Goal: Task Accomplishment & Management: Use online tool/utility

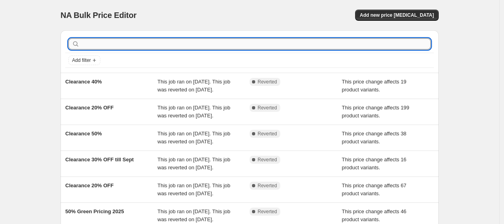
click at [93, 44] on input "text" at bounding box center [256, 43] width 350 height 11
type input "bl"
click at [107, 44] on input "bl" at bounding box center [249, 43] width 336 height 11
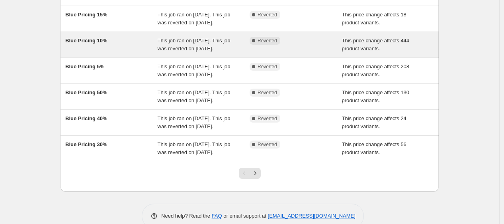
scroll to position [172, 0]
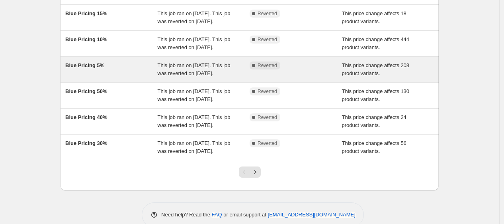
click at [196, 77] on div "This job ran on [DATE]. This job was reverted on [DATE]." at bounding box center [204, 69] width 92 height 16
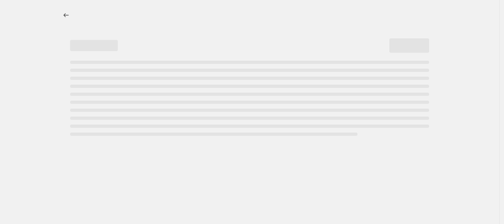
select select "pcap"
select select "no_change"
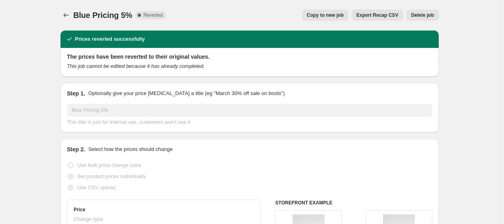
click at [336, 14] on span "Copy to new job" at bounding box center [325, 15] width 37 height 6
select select "pcap"
select select "no_change"
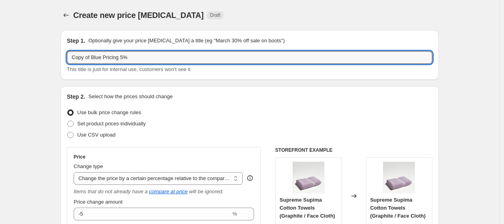
drag, startPoint x: 93, startPoint y: 59, endPoint x: -12, endPoint y: 71, distance: 106.3
click at [0, 71] on html "Home Settings Plans Skip to content Create new price [MEDICAL_DATA]. This page …" at bounding box center [252, 112] width 504 height 224
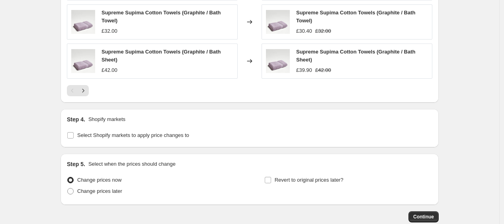
scroll to position [666, 0]
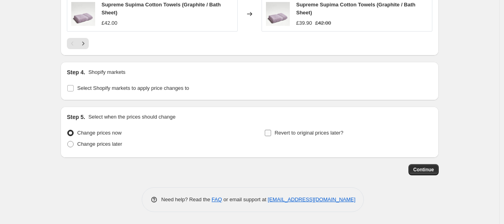
type input "Blue Pricing 5%"
click at [333, 135] on span "Revert to original prices later?" at bounding box center [309, 133] width 69 height 6
click at [271, 135] on input "Revert to original prices later?" at bounding box center [268, 133] width 6 height 6
checkbox input "true"
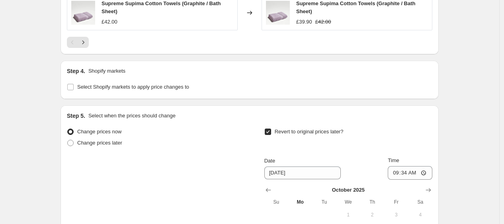
scroll to position [803, 0]
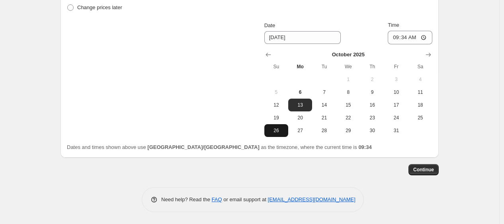
click at [282, 126] on button "26" at bounding box center [277, 130] width 24 height 13
click at [420, 119] on span "25" at bounding box center [421, 117] width 18 height 6
type input "[DATE]"
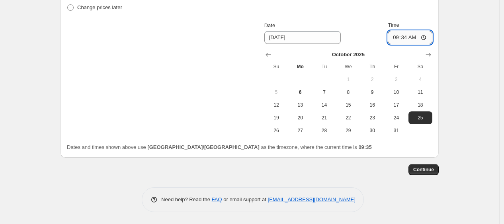
click at [409, 38] on input "09:34" at bounding box center [410, 38] width 45 height 14
type input "06:00"
click at [385, 171] on div "Continue" at bounding box center [250, 169] width 379 height 11
click at [426, 167] on span "Continue" at bounding box center [424, 169] width 21 height 6
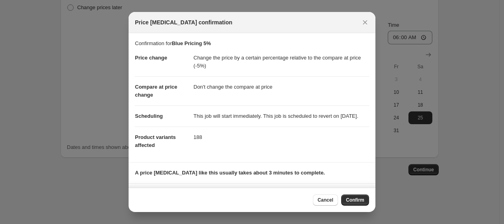
scroll to position [54, 0]
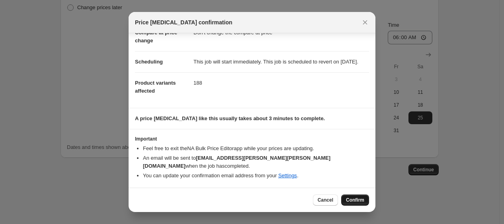
click at [363, 201] on span "Confirm" at bounding box center [355, 199] width 18 height 6
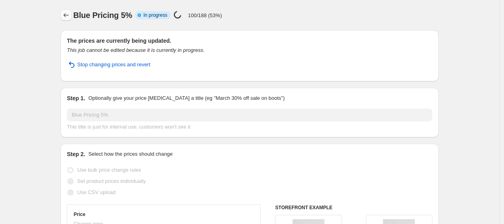
click at [67, 12] on icon "Price change jobs" at bounding box center [66, 15] width 8 height 8
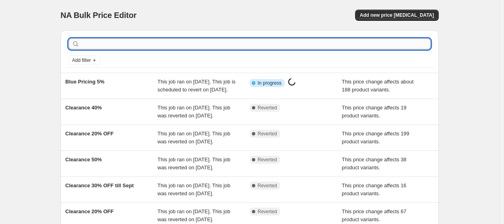
click at [125, 46] on input "text" at bounding box center [256, 43] width 350 height 11
type input "blue"
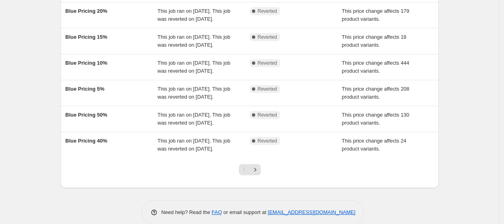
scroll to position [174, 0]
click at [149, 75] on div "Blue Pricing 10%" at bounding box center [111, 67] width 92 height 16
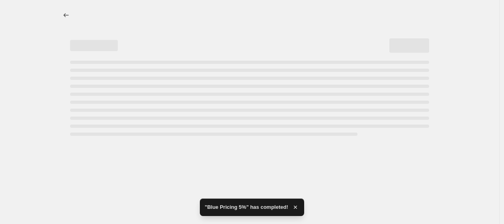
select select "pcap"
select select "no_change"
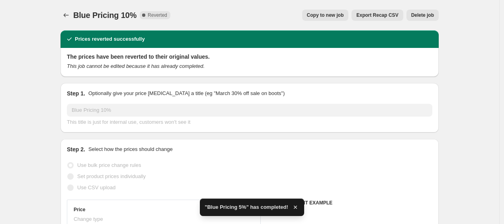
click at [342, 16] on span "Copy to new job" at bounding box center [325, 15] width 37 height 6
select select "pcap"
select select "no_change"
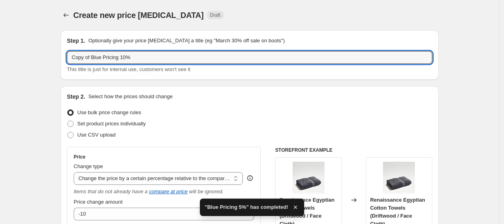
drag, startPoint x: 93, startPoint y: 59, endPoint x: -18, endPoint y: 64, distance: 111.3
click at [0, 64] on html "Home Settings Plans Skip to content Create new price [MEDICAL_DATA]. This page …" at bounding box center [252, 112] width 504 height 224
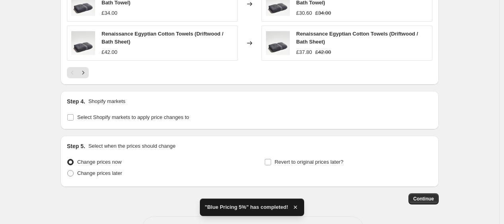
scroll to position [666, 0]
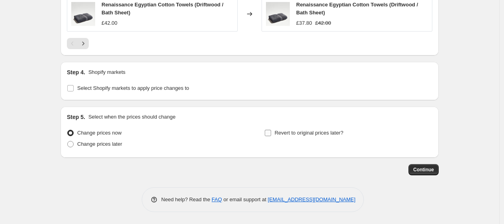
type input "Blue Pricing 10%"
click at [286, 133] on span "Revert to original prices later?" at bounding box center [309, 133] width 69 height 6
click at [271, 133] on input "Revert to original prices later?" at bounding box center [268, 133] width 6 height 6
checkbox input "true"
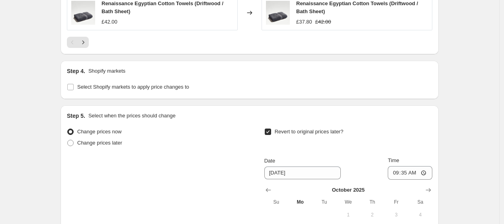
scroll to position [803, 0]
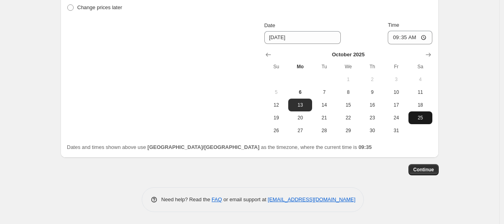
click at [428, 116] on span "25" at bounding box center [421, 117] width 18 height 6
type input "[DATE]"
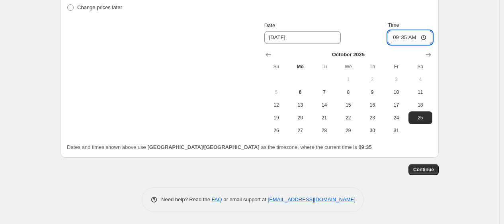
click at [408, 38] on input "09:35" at bounding box center [410, 38] width 45 height 14
type input "06:00"
click at [421, 167] on span "Continue" at bounding box center [424, 169] width 21 height 6
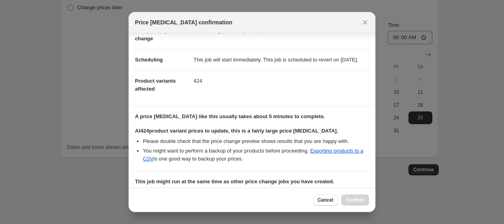
scroll to position [172, 0]
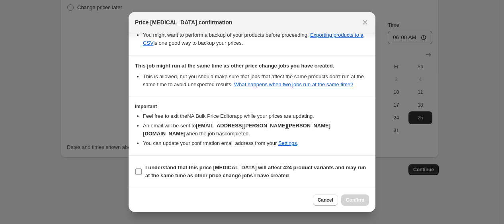
click at [254, 169] on b "I understand that this price [MEDICAL_DATA] will affect 424 product variants an…" at bounding box center [255, 171] width 221 height 14
click at [142, 169] on input "I understand that this price [MEDICAL_DATA] will affect 424 product variants an…" at bounding box center [138, 171] width 6 height 6
checkbox input "true"
click at [351, 197] on span "Confirm" at bounding box center [355, 199] width 18 height 6
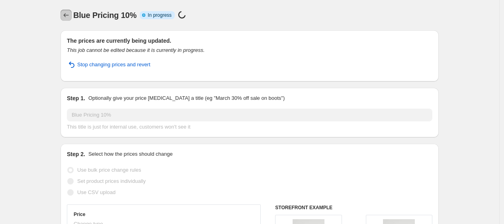
click at [67, 14] on icon "Price change jobs" at bounding box center [66, 15] width 8 height 8
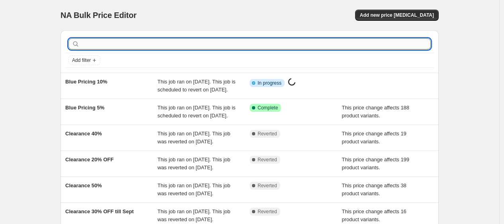
click at [135, 47] on input "text" at bounding box center [256, 43] width 350 height 11
type input "blue"
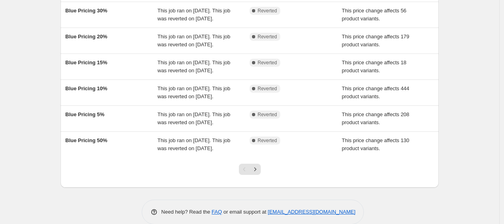
scroll to position [153, 0]
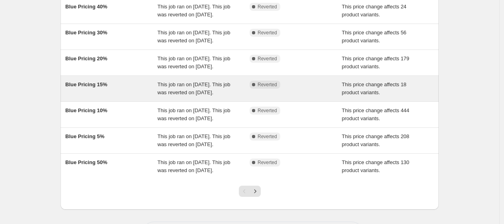
click at [200, 95] on span "This job ran on [DATE]. This job was reverted on [DATE]." at bounding box center [194, 88] width 73 height 14
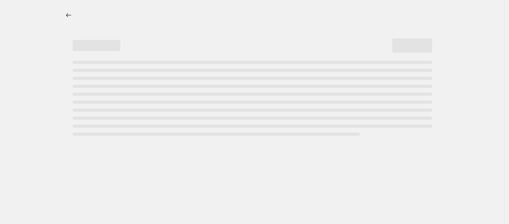
select select "pcap"
select select "no_change"
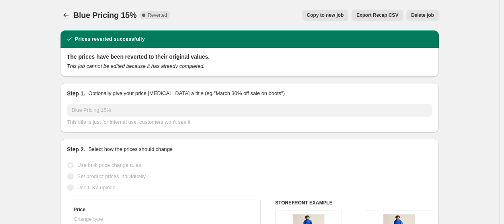
click at [315, 18] on span "Copy to new job" at bounding box center [325, 15] width 37 height 6
select select "pcap"
select select "no_change"
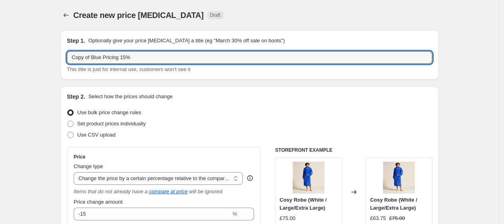
drag, startPoint x: 94, startPoint y: 59, endPoint x: -66, endPoint y: 76, distance: 160.3
click at [0, 76] on html "Home Settings Plans Skip to content Create new price [MEDICAL_DATA]. This page …" at bounding box center [252, 112] width 504 height 224
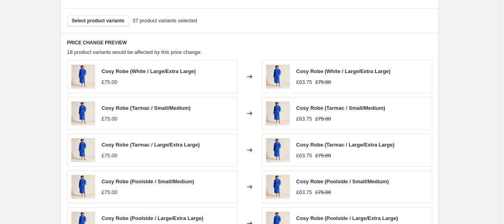
scroll to position [654, 0]
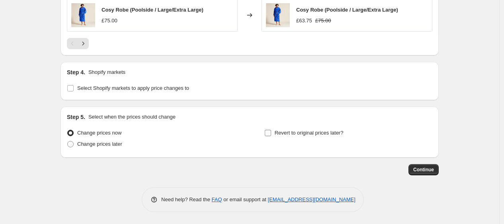
type input "Blue Pricing 15%"
click at [308, 132] on span "Revert to original prices later?" at bounding box center [309, 133] width 69 height 6
click at [271, 132] on input "Revert to original prices later?" at bounding box center [268, 133] width 6 height 6
checkbox input "true"
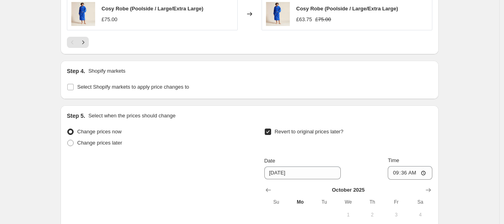
scroll to position [790, 0]
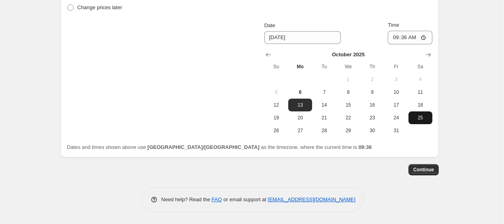
click at [430, 116] on span "25" at bounding box center [421, 117] width 18 height 6
type input "[DATE]"
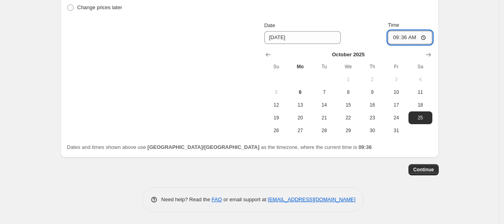
click at [409, 38] on input "09:36" at bounding box center [410, 38] width 45 height 14
type input "06:00"
click at [420, 169] on span "Continue" at bounding box center [424, 169] width 21 height 6
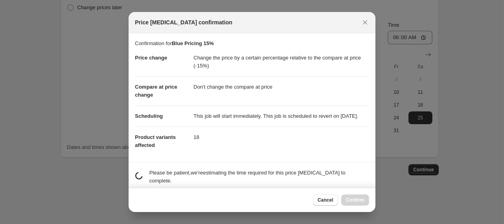
scroll to position [128, 0]
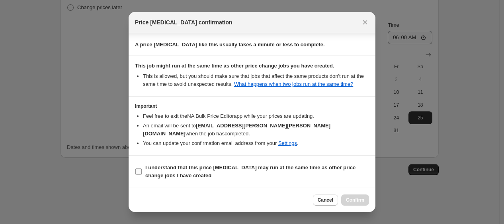
click at [299, 166] on b "I understand that this price [MEDICAL_DATA] may run at the same time as other p…" at bounding box center [250, 171] width 210 height 14
click at [142, 168] on input "I understand that this price [MEDICAL_DATA] may run at the same time as other p…" at bounding box center [138, 171] width 6 height 6
checkbox input "true"
click at [352, 196] on span "Confirm" at bounding box center [355, 199] width 18 height 6
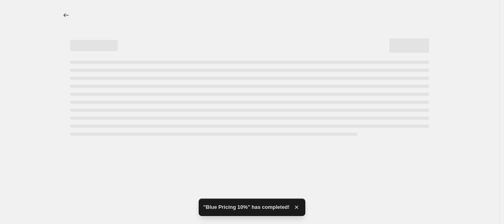
select select "pcap"
select select "no_change"
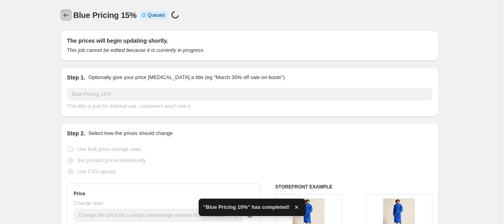
click at [69, 16] on icon "Price change jobs" at bounding box center [66, 15] width 8 height 8
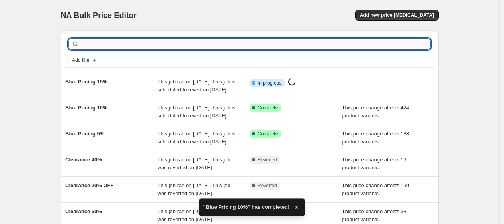
click at [193, 48] on input "text" at bounding box center [256, 43] width 350 height 11
type input "blue"
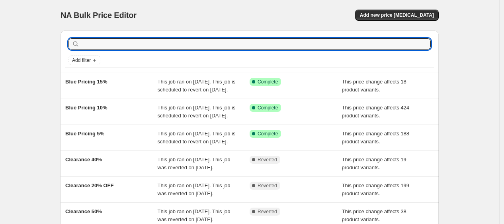
click at [193, 48] on input "text" at bounding box center [256, 43] width 350 height 11
type input "blue"
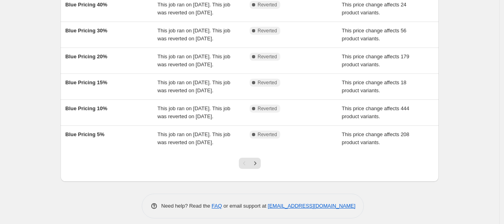
scroll to position [180, 0]
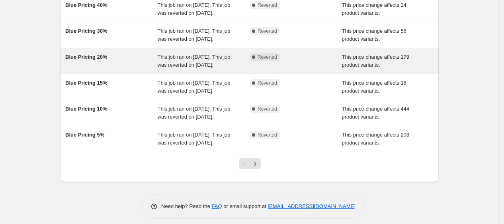
click at [162, 68] on span "This job ran on [DATE]. This job was reverted on [DATE]." at bounding box center [194, 61] width 73 height 14
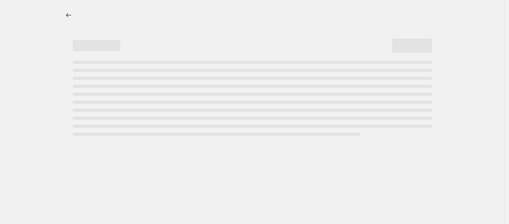
select select "pcap"
select select "no_change"
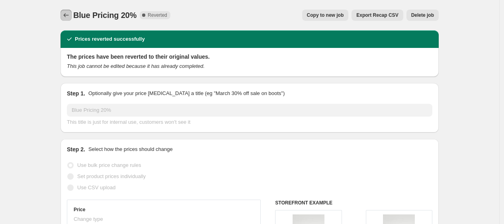
click at [68, 16] on icon "Price change jobs" at bounding box center [66, 15] width 8 height 8
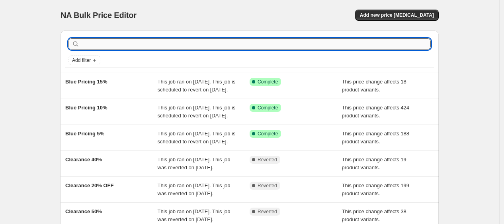
click at [110, 48] on input "text" at bounding box center [256, 43] width 350 height 11
type input "blue"
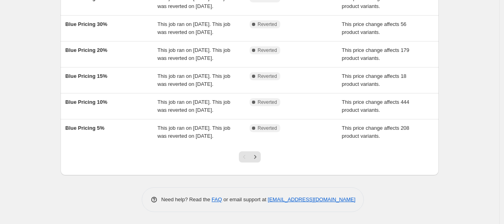
scroll to position [190, 0]
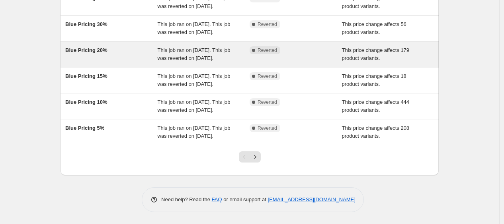
click at [139, 62] on div "Blue Pricing 20%" at bounding box center [111, 54] width 92 height 16
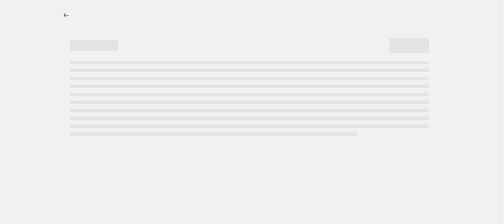
select select "pcap"
select select "no_change"
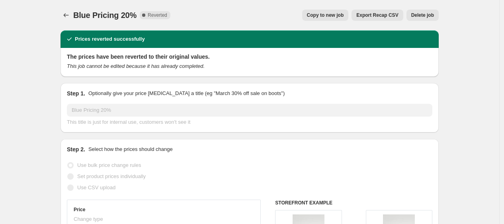
click at [336, 14] on span "Copy to new job" at bounding box center [325, 15] width 37 height 6
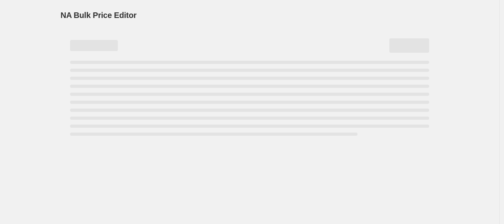
select select "pcap"
select select "no_change"
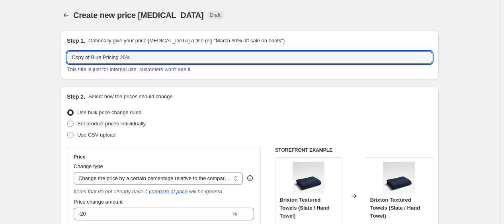
drag, startPoint x: 93, startPoint y: 59, endPoint x: -31, endPoint y: 75, distance: 124.9
click at [0, 75] on html "Home Settings Plans Skip to content Create new price [MEDICAL_DATA]. This page …" at bounding box center [252, 112] width 504 height 224
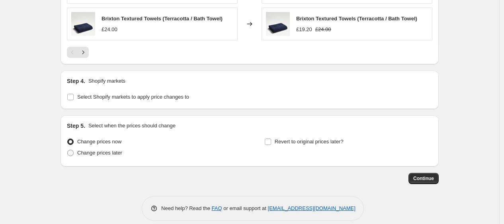
scroll to position [654, 0]
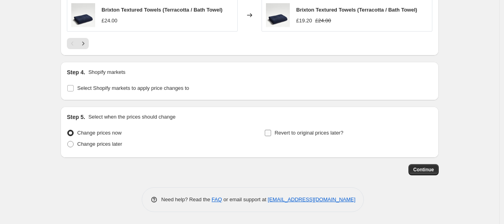
type input "Blue Pricing 20%"
click at [326, 133] on span "Revert to original prices later?" at bounding box center [309, 133] width 69 height 6
click at [271, 133] on input "Revert to original prices later?" at bounding box center [268, 133] width 6 height 6
checkbox input "true"
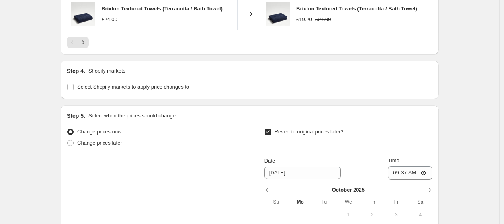
scroll to position [790, 0]
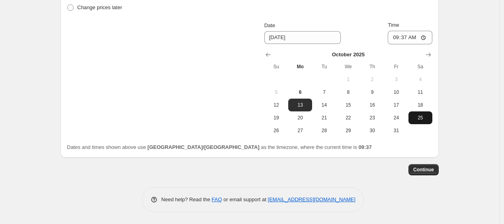
click at [424, 114] on span "25" at bounding box center [421, 117] width 18 height 6
type input "[DATE]"
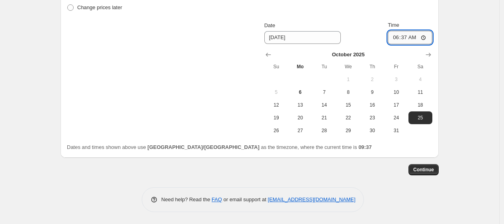
click at [408, 39] on input "06:37" at bounding box center [410, 38] width 45 height 14
type input "06:00"
click at [424, 167] on span "Continue" at bounding box center [424, 169] width 21 height 6
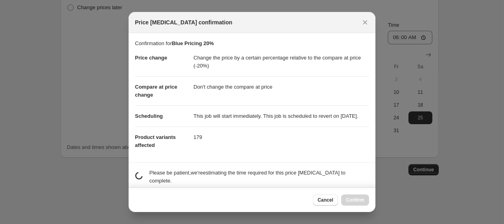
scroll to position [128, 0]
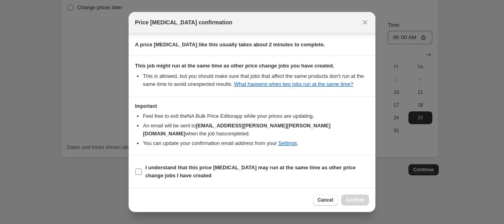
click at [265, 175] on span "I understand that this price [MEDICAL_DATA] may run at the same time as other p…" at bounding box center [257, 171] width 224 height 16
click at [142, 175] on input "I understand that this price [MEDICAL_DATA] may run at the same time as other p…" at bounding box center [138, 171] width 6 height 6
checkbox input "true"
click at [363, 196] on span "Confirm" at bounding box center [355, 199] width 18 height 6
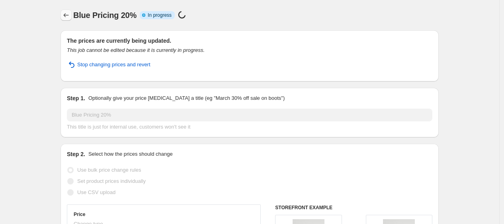
click at [67, 13] on icon "Price change jobs" at bounding box center [66, 15] width 8 height 8
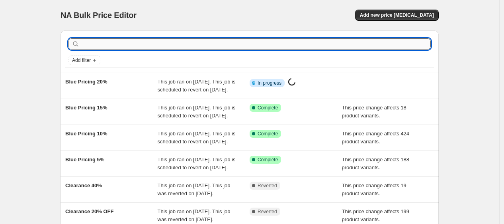
click at [129, 48] on input "text" at bounding box center [256, 43] width 350 height 11
type input "blue"
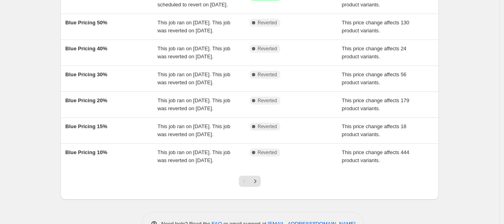
scroll to position [163, 0]
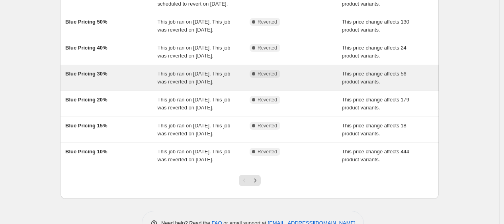
click at [137, 86] on div "Blue Pricing 30%" at bounding box center [111, 78] width 92 height 16
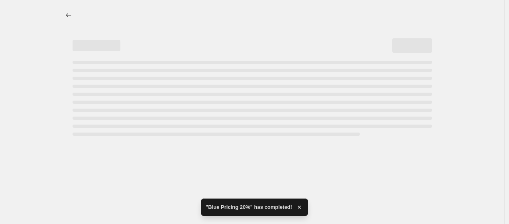
select select "percentage"
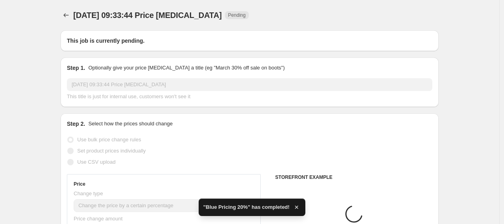
type input "Blue Pricing 30%"
select select "pcap"
select select "no_change"
radio input "false"
radio input "true"
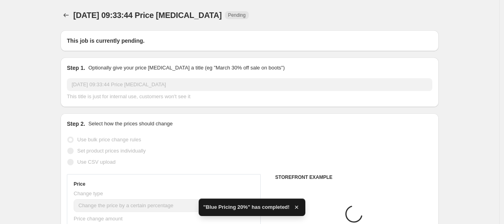
checkbox input "true"
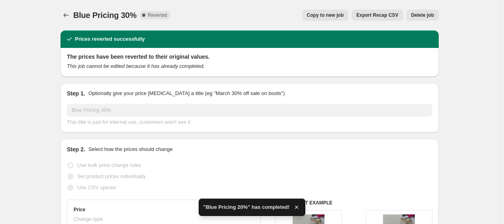
click at [322, 10] on button "Copy to new job" at bounding box center [325, 15] width 47 height 11
select select "pcap"
select select "no_change"
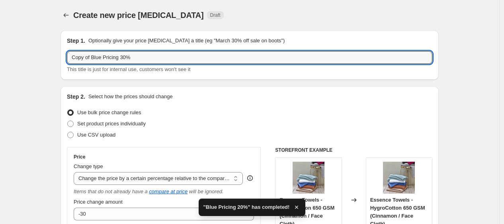
drag, startPoint x: 94, startPoint y: 60, endPoint x: -27, endPoint y: 76, distance: 122.2
click at [0, 76] on html "Home Settings Plans Skip to content Create new price [MEDICAL_DATA]. This page …" at bounding box center [252, 112] width 504 height 224
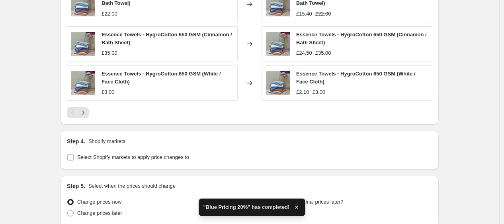
scroll to position [666, 0]
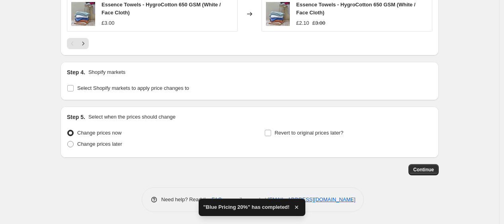
type input "Blue Pricing 30%"
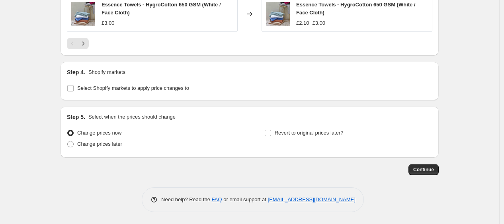
click at [298, 139] on div "Revert to original prices later?" at bounding box center [349, 139] width 168 height 24
click at [306, 135] on span "Revert to original prices later?" at bounding box center [309, 133] width 69 height 6
click at [271, 135] on input "Revert to original prices later?" at bounding box center [268, 133] width 6 height 6
checkbox input "true"
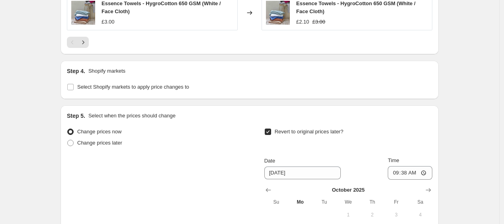
scroll to position [803, 0]
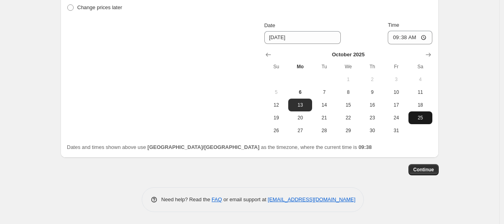
click at [419, 120] on span "25" at bounding box center [421, 117] width 18 height 6
type input "[DATE]"
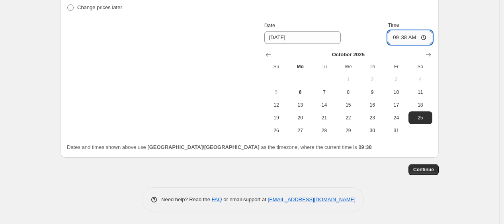
click at [407, 37] on input "09:38" at bounding box center [410, 38] width 45 height 14
type input "06:00"
click at [423, 167] on span "Continue" at bounding box center [424, 169] width 21 height 6
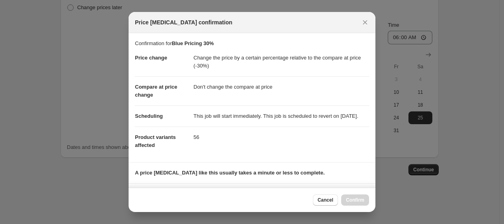
scroll to position [128, 0]
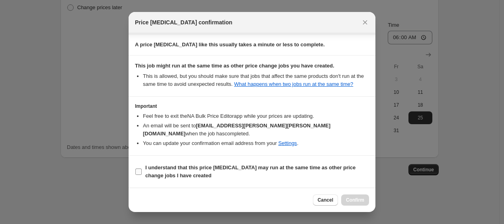
click at [242, 167] on b "I understand that this price [MEDICAL_DATA] may run at the same time as other p…" at bounding box center [250, 171] width 210 height 14
click at [142, 168] on input "I understand that this price [MEDICAL_DATA] may run at the same time as other p…" at bounding box center [138, 171] width 6 height 6
checkbox input "true"
click at [351, 197] on span "Confirm" at bounding box center [355, 199] width 18 height 6
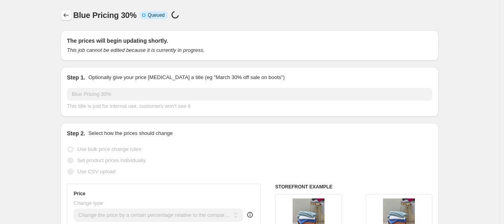
click at [69, 12] on icon "Price change jobs" at bounding box center [66, 15] width 8 height 8
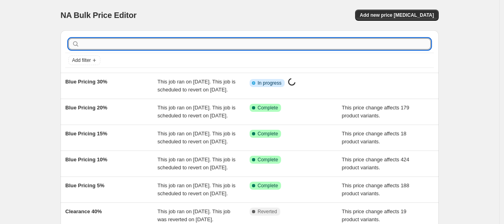
click at [119, 45] on input "text" at bounding box center [256, 43] width 350 height 11
type input "blue"
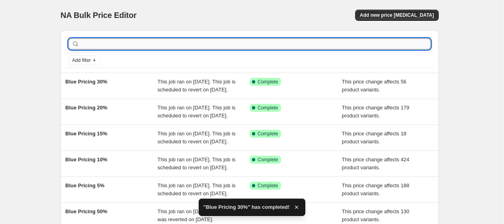
click at [129, 41] on input "text" at bounding box center [256, 43] width 350 height 11
type input "blue"
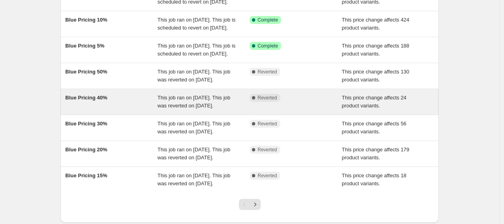
scroll to position [146, 0]
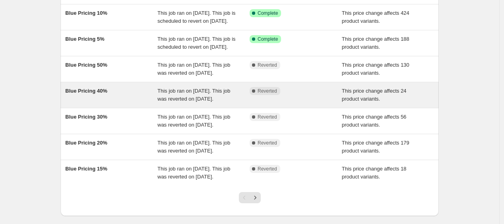
click at [132, 103] on div "Blue Pricing 40%" at bounding box center [111, 95] width 92 height 16
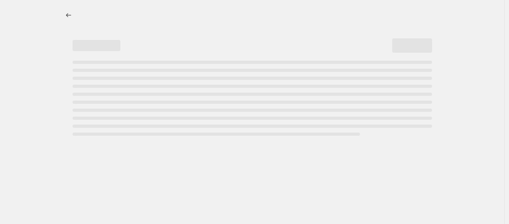
select select "pcap"
select select "no_change"
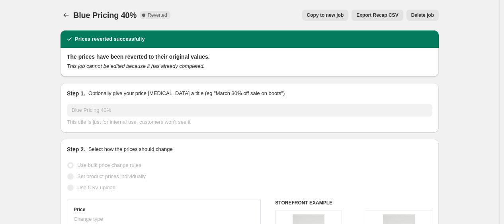
click at [337, 20] on button "Copy to new job" at bounding box center [325, 15] width 47 height 11
select select "pcap"
select select "no_change"
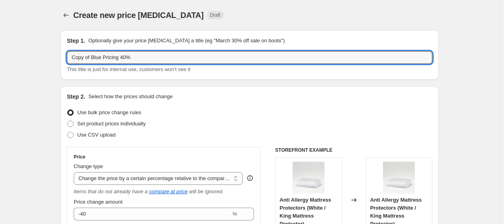
drag, startPoint x: 94, startPoint y: 57, endPoint x: -46, endPoint y: 75, distance: 140.6
click at [0, 75] on html "Home Settings Plans Skip to content Create new price [MEDICAL_DATA]. This page …" at bounding box center [252, 112] width 504 height 224
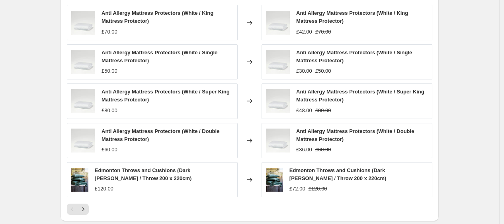
scroll to position [666, 0]
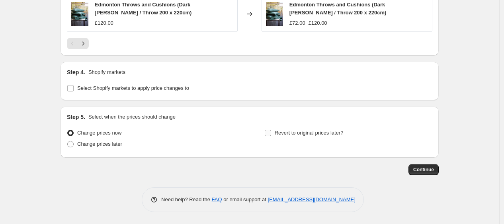
type input "Blue Pricing 40%"
click at [298, 134] on span "Revert to original prices later?" at bounding box center [309, 133] width 69 height 6
click at [271, 134] on input "Revert to original prices later?" at bounding box center [268, 133] width 6 height 6
checkbox input "true"
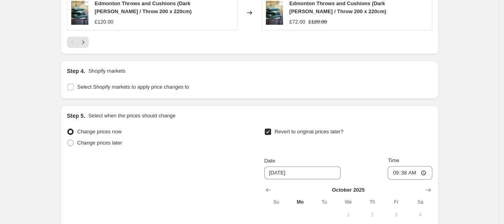
scroll to position [803, 0]
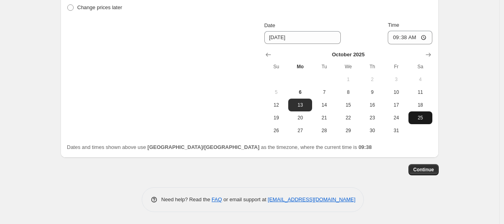
click at [419, 115] on span "25" at bounding box center [421, 117] width 18 height 6
type input "[DATE]"
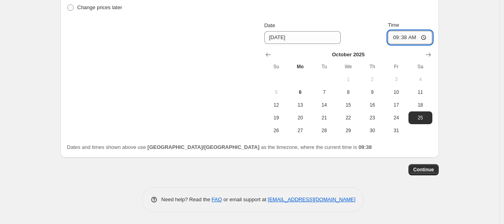
click at [408, 38] on input "09:38" at bounding box center [410, 38] width 45 height 14
type input "06:00"
click at [420, 132] on td at bounding box center [421, 130] width 24 height 13
click at [421, 167] on span "Continue" at bounding box center [424, 169] width 21 height 6
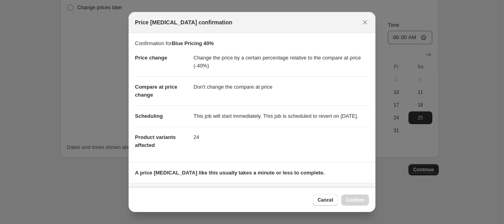
scroll to position [128, 0]
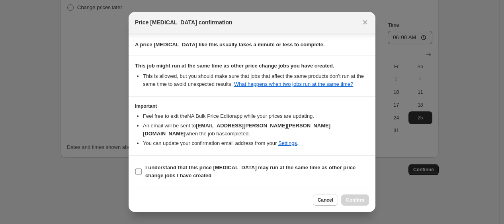
click at [256, 175] on span "I understand that this price [MEDICAL_DATA] may run at the same time as other p…" at bounding box center [257, 171] width 224 height 16
click at [142, 175] on input "I understand that this price [MEDICAL_DATA] may run at the same time as other p…" at bounding box center [138, 171] width 6 height 6
checkbox input "true"
click at [352, 197] on span "Confirm" at bounding box center [355, 199] width 18 height 6
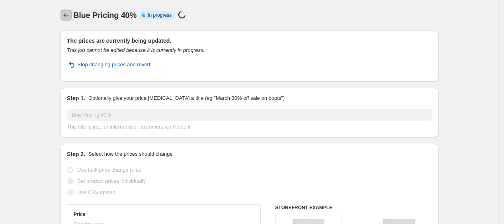
click at [67, 14] on icon "Price change jobs" at bounding box center [66, 15] width 8 height 8
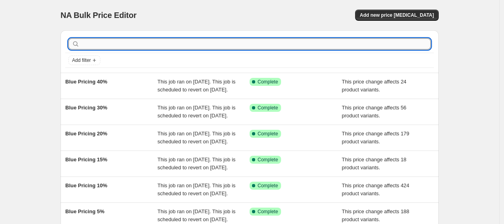
click at [120, 45] on input "text" at bounding box center [256, 43] width 350 height 11
type input "b"
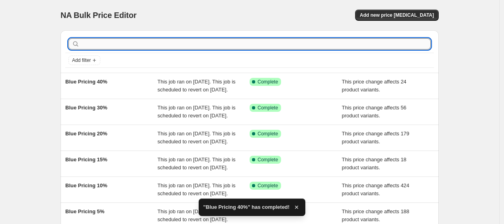
click at [92, 45] on input "text" at bounding box center [256, 43] width 350 height 11
type input "blue"
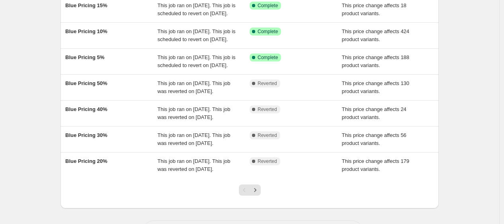
scroll to position [190, 0]
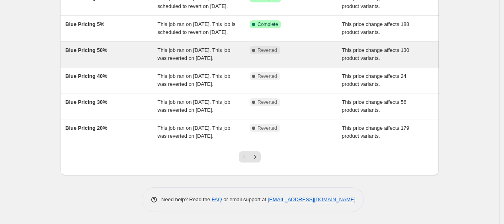
click at [140, 62] on div "Blue Pricing 50%" at bounding box center [111, 54] width 92 height 16
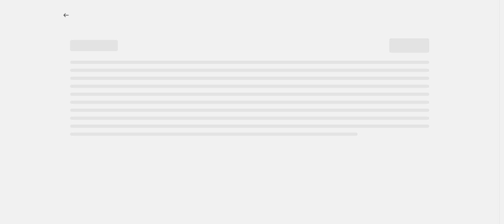
select select "pcap"
select select "no_change"
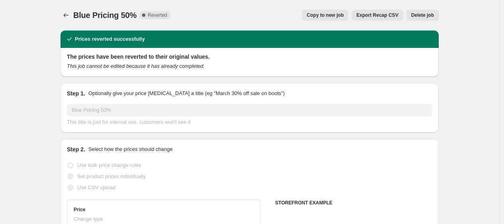
click at [335, 20] on button "Copy to new job" at bounding box center [325, 15] width 47 height 11
select select "pcap"
select select "no_change"
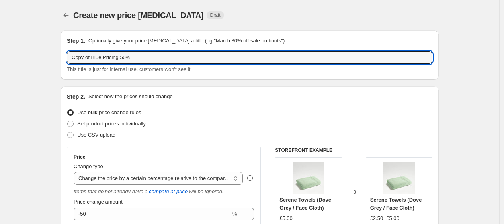
drag, startPoint x: 94, startPoint y: 56, endPoint x: 2, endPoint y: 70, distance: 92.3
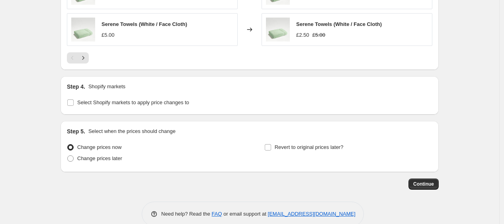
scroll to position [654, 0]
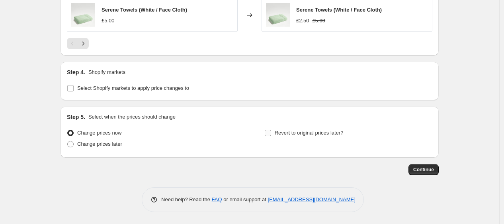
type input "Blue Pricing 50%"
click at [299, 131] on span "Revert to original prices later?" at bounding box center [309, 133] width 69 height 6
click at [271, 131] on input "Revert to original prices later?" at bounding box center [268, 133] width 6 height 6
checkbox input "true"
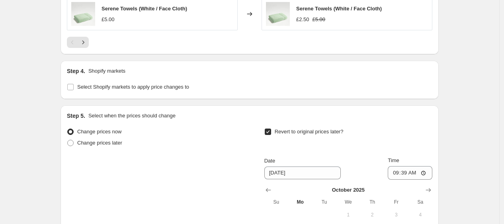
scroll to position [790, 0]
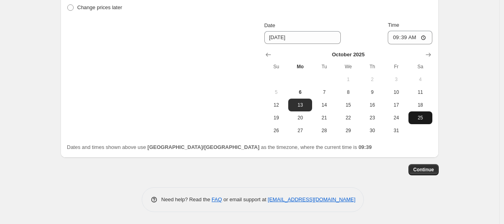
click at [423, 115] on span "25" at bounding box center [421, 117] width 18 height 6
type input "[DATE]"
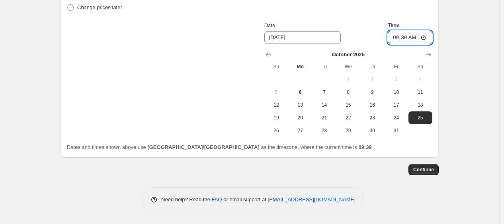
click at [407, 41] on input "09:39" at bounding box center [410, 38] width 45 height 14
type input "06:00"
click at [424, 167] on span "Continue" at bounding box center [424, 169] width 21 height 6
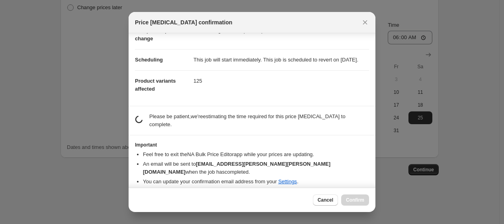
scroll to position [128, 0]
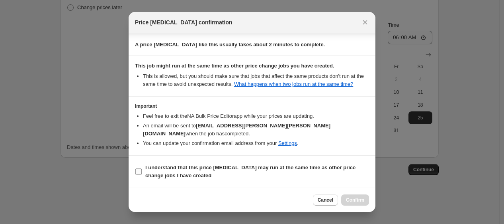
click at [291, 169] on b "I understand that this price [MEDICAL_DATA] may run at the same time as other p…" at bounding box center [250, 171] width 210 height 14
click at [142, 169] on input "I understand that this price [MEDICAL_DATA] may run at the same time as other p…" at bounding box center [138, 171] width 6 height 6
checkbox input "true"
click at [359, 196] on span "Confirm" at bounding box center [355, 199] width 18 height 6
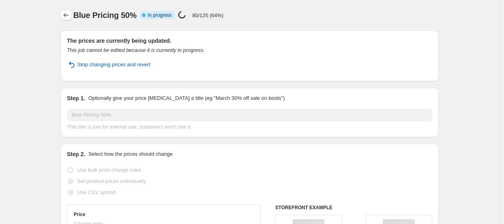
click at [68, 15] on icon "Price change jobs" at bounding box center [66, 15] width 8 height 8
